Goal: Task Accomplishment & Management: Use online tool/utility

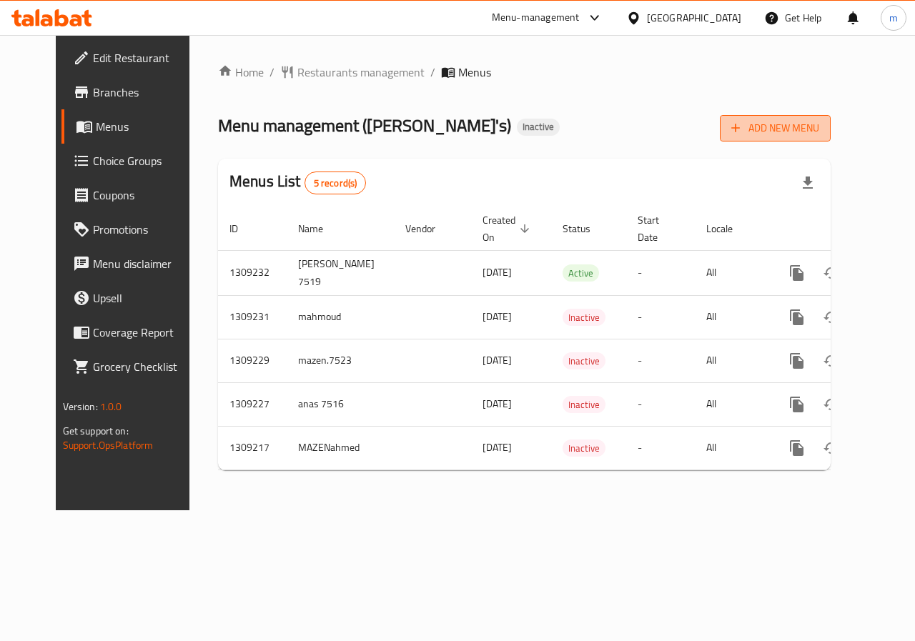
click at [819, 133] on span "Add New Menu" at bounding box center [775, 128] width 88 height 18
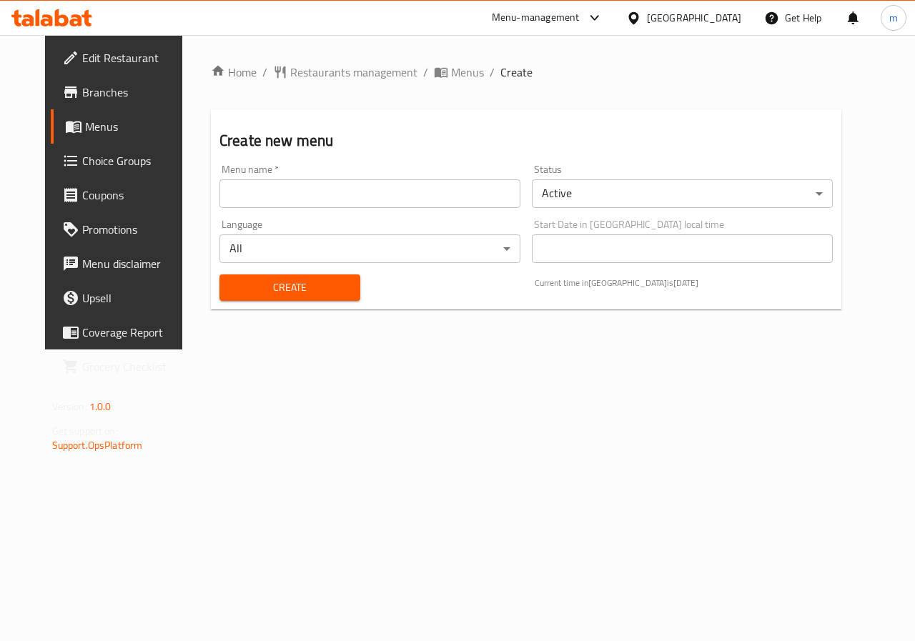
click at [390, 190] on input "text" at bounding box center [369, 193] width 301 height 29
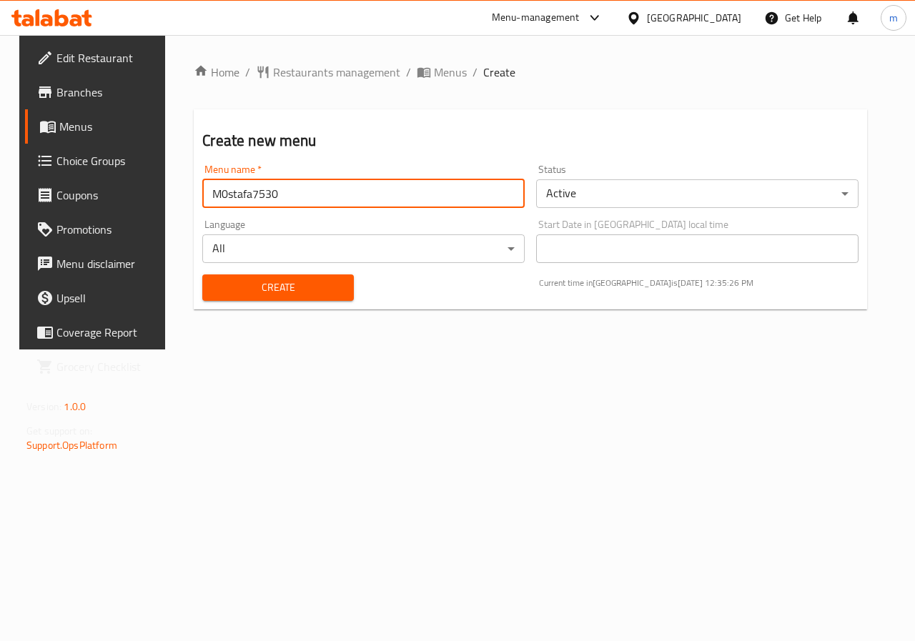
type input "M0stafa7530"
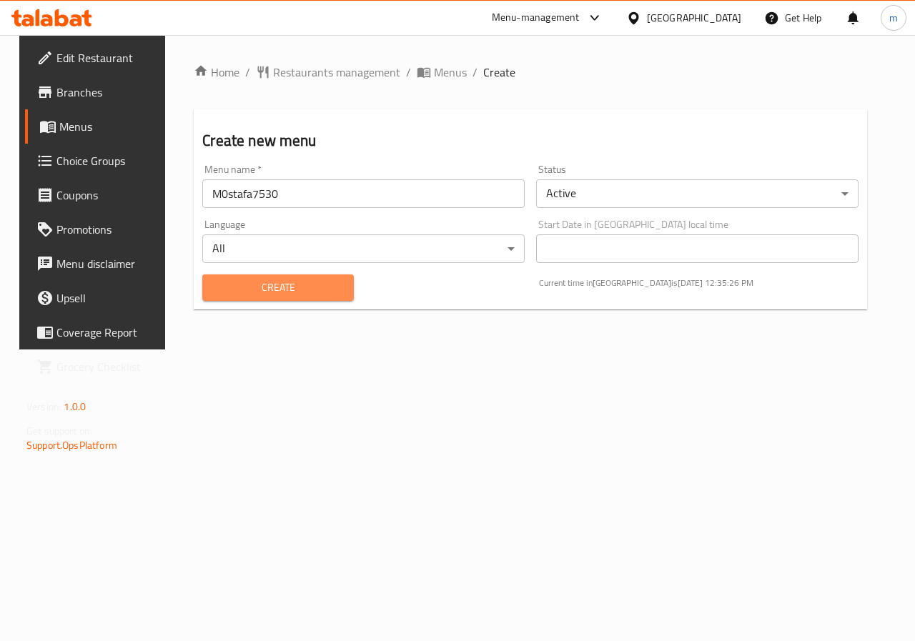
click at [322, 291] on span "Create" at bounding box center [278, 288] width 128 height 18
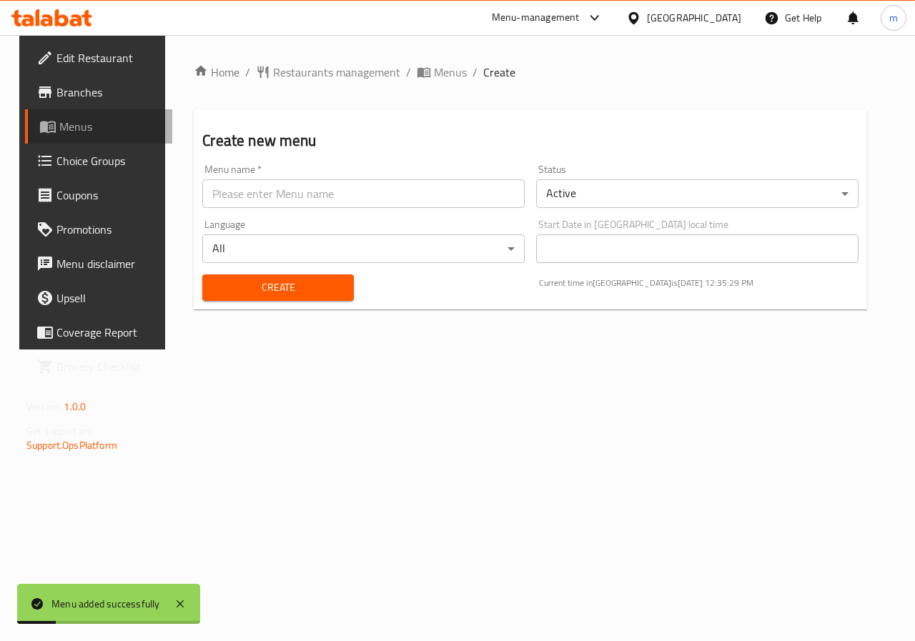
click at [64, 130] on span "Menus" at bounding box center [110, 126] width 102 height 17
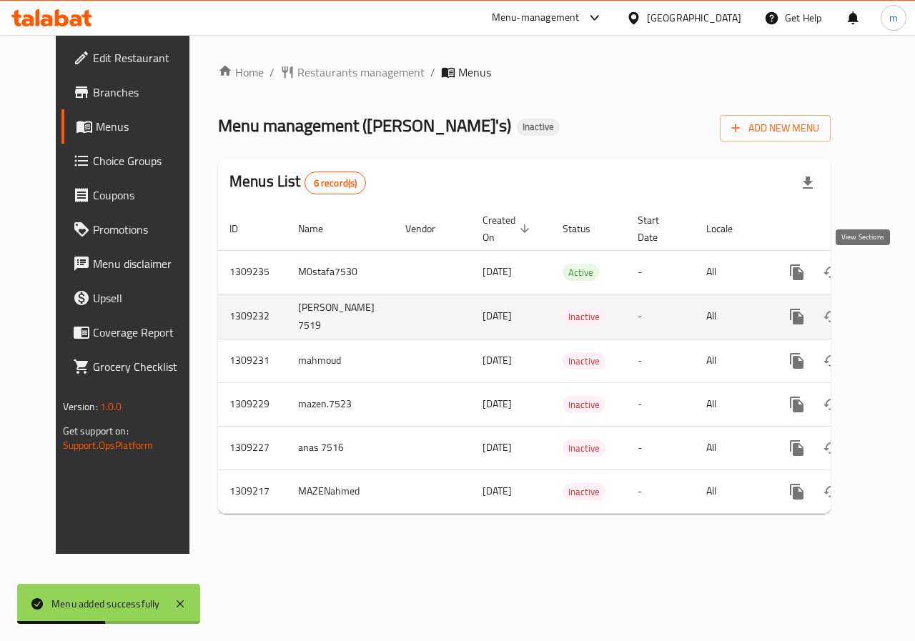
click at [892, 280] on icon "enhanced table" at bounding box center [900, 272] width 17 height 17
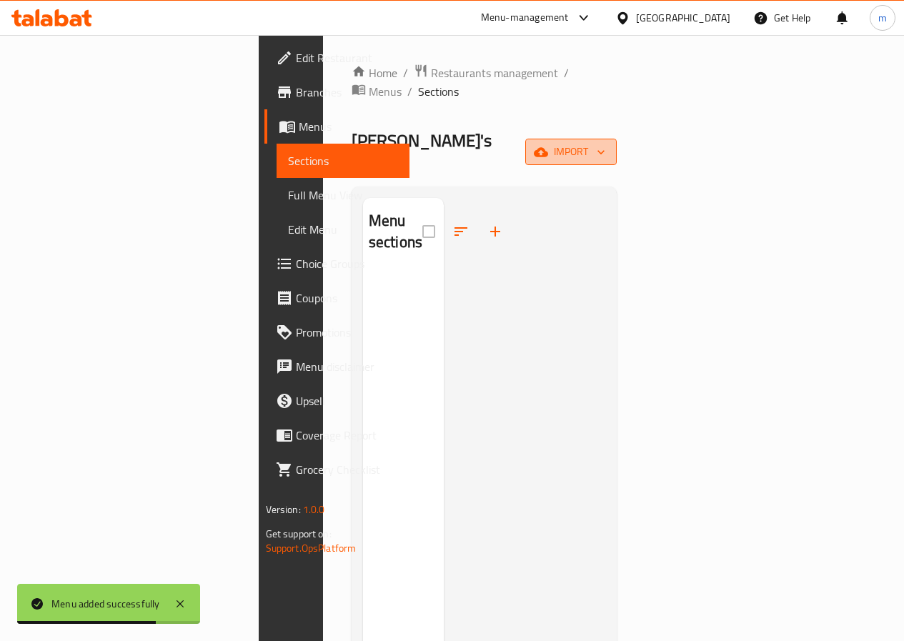
click at [606, 143] on span "import" at bounding box center [571, 152] width 69 height 18
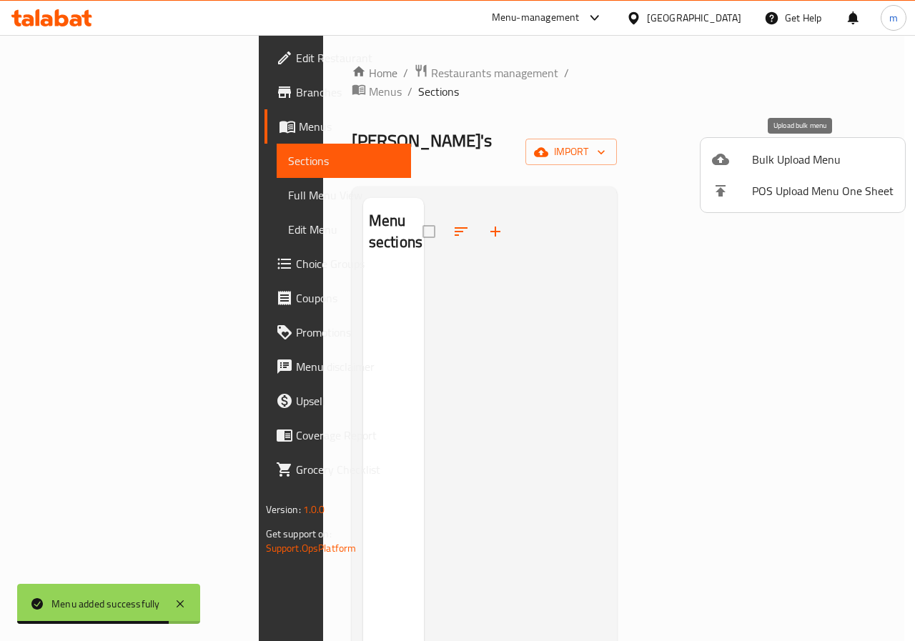
click at [774, 159] on span "Bulk Upload Menu" at bounding box center [823, 159] width 142 height 17
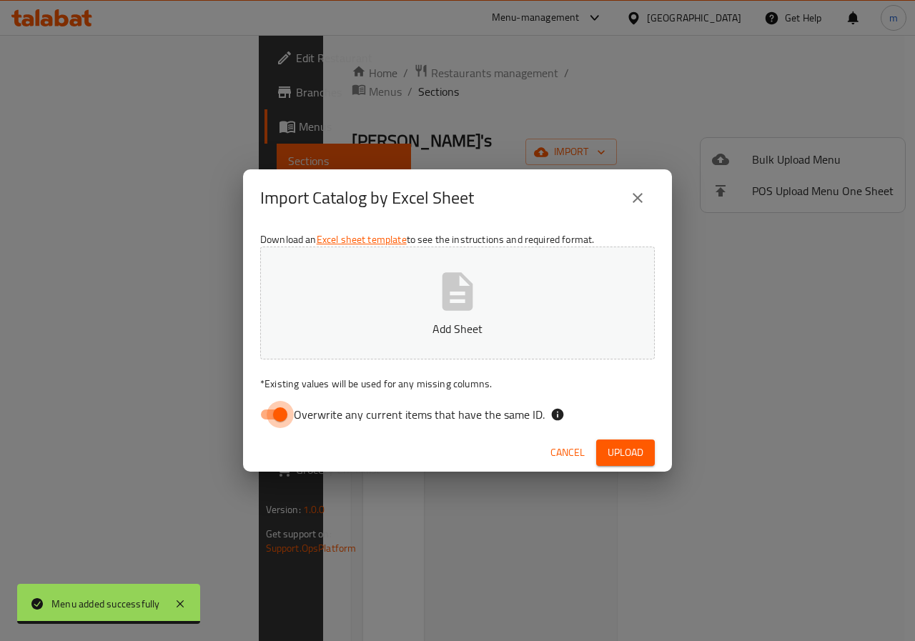
click at [283, 413] on input "Overwrite any current items that have the same ID." at bounding box center [281, 414] width 82 height 27
checkbox input "false"
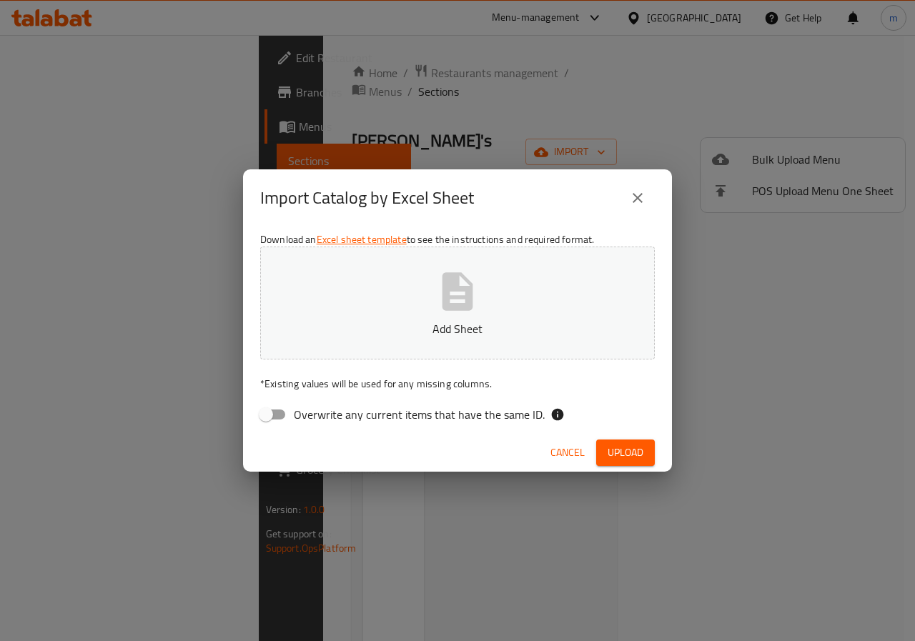
click at [436, 326] on p "Add Sheet" at bounding box center [457, 328] width 350 height 17
click at [615, 436] on div "Cancel Upload" at bounding box center [457, 453] width 429 height 38
click at [628, 448] on span "Upload" at bounding box center [626, 453] width 36 height 18
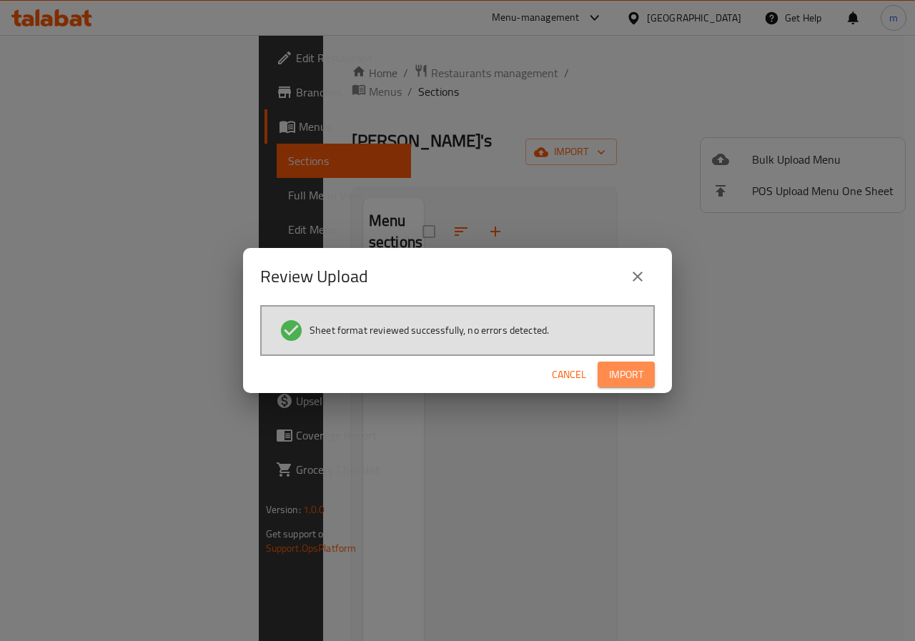
click at [631, 383] on span "Import" at bounding box center [626, 375] width 34 height 18
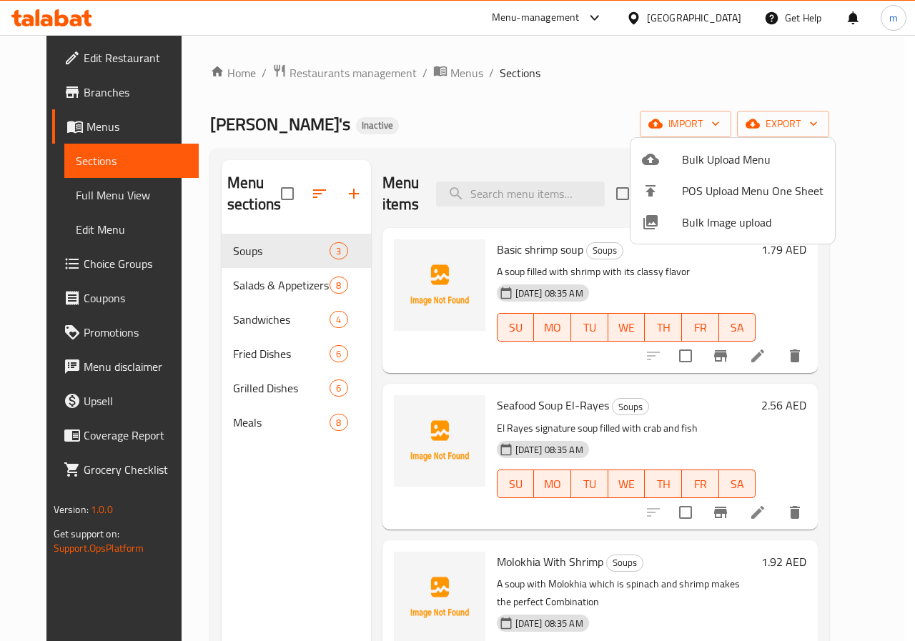
click at [64, 194] on div at bounding box center [457, 320] width 915 height 641
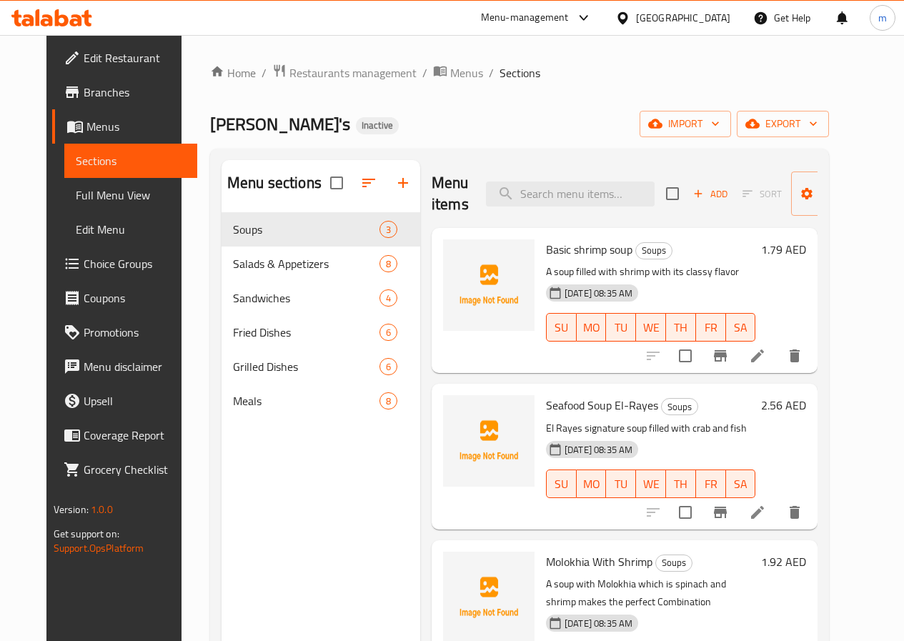
click at [76, 194] on span "Full Menu View" at bounding box center [131, 195] width 110 height 17
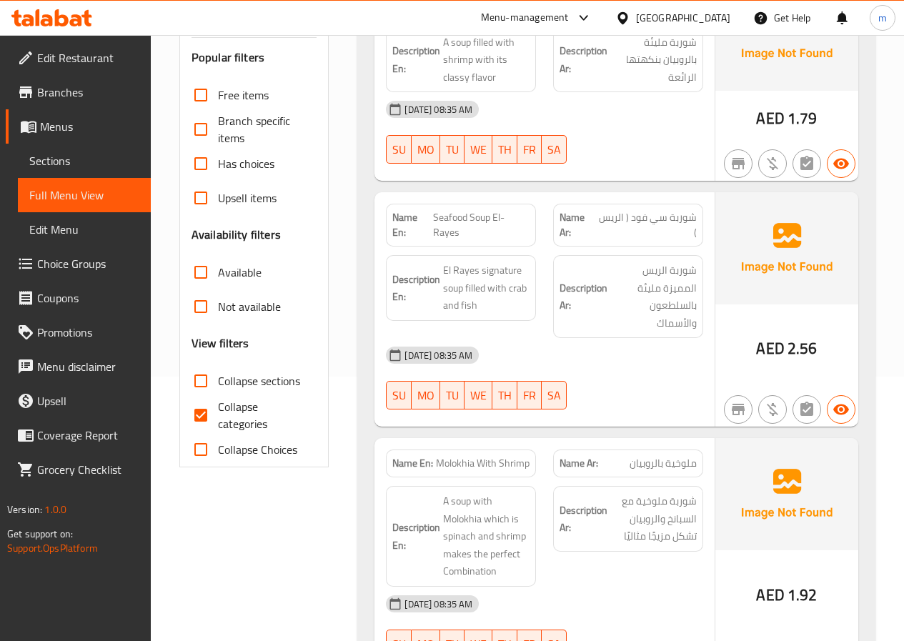
scroll to position [286, 0]
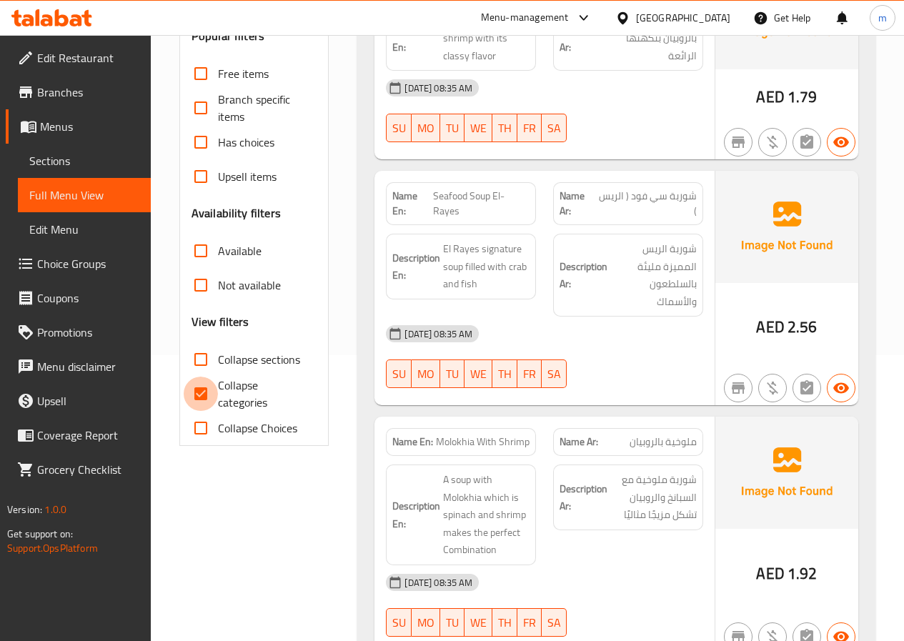
click at [194, 384] on input "Collapse categories" at bounding box center [201, 394] width 34 height 34
checkbox input "false"
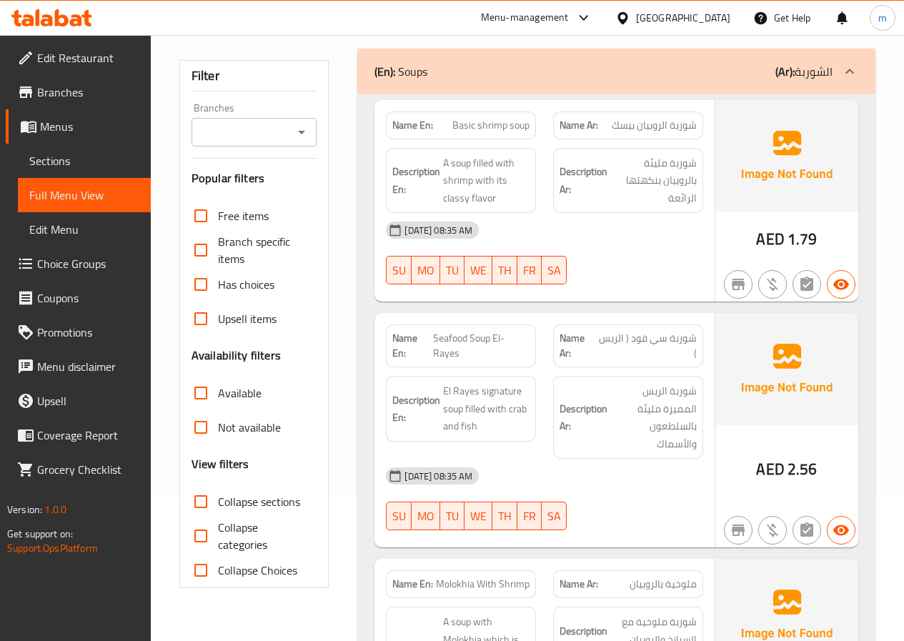
scroll to position [143, 0]
